Goal: Navigation & Orientation: Find specific page/section

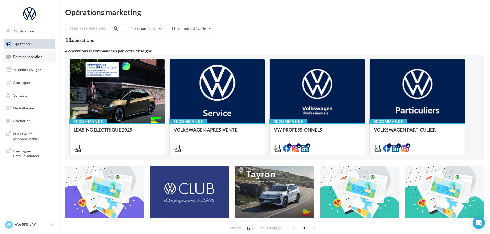
click at [36, 57] on span "Boîte de réception" at bounding box center [27, 56] width 29 height 4
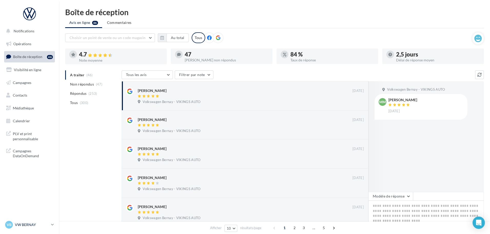
click at [31, 226] on p "VW BERNAY" at bounding box center [32, 224] width 34 height 5
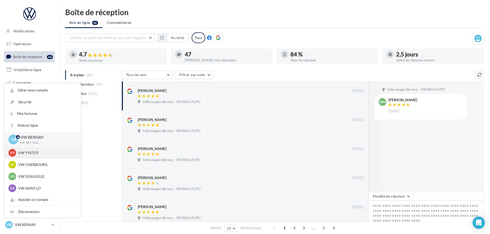
click at [29, 154] on p "VW YVETOT" at bounding box center [46, 152] width 56 height 5
